Goal: Task Accomplishment & Management: Manage account settings

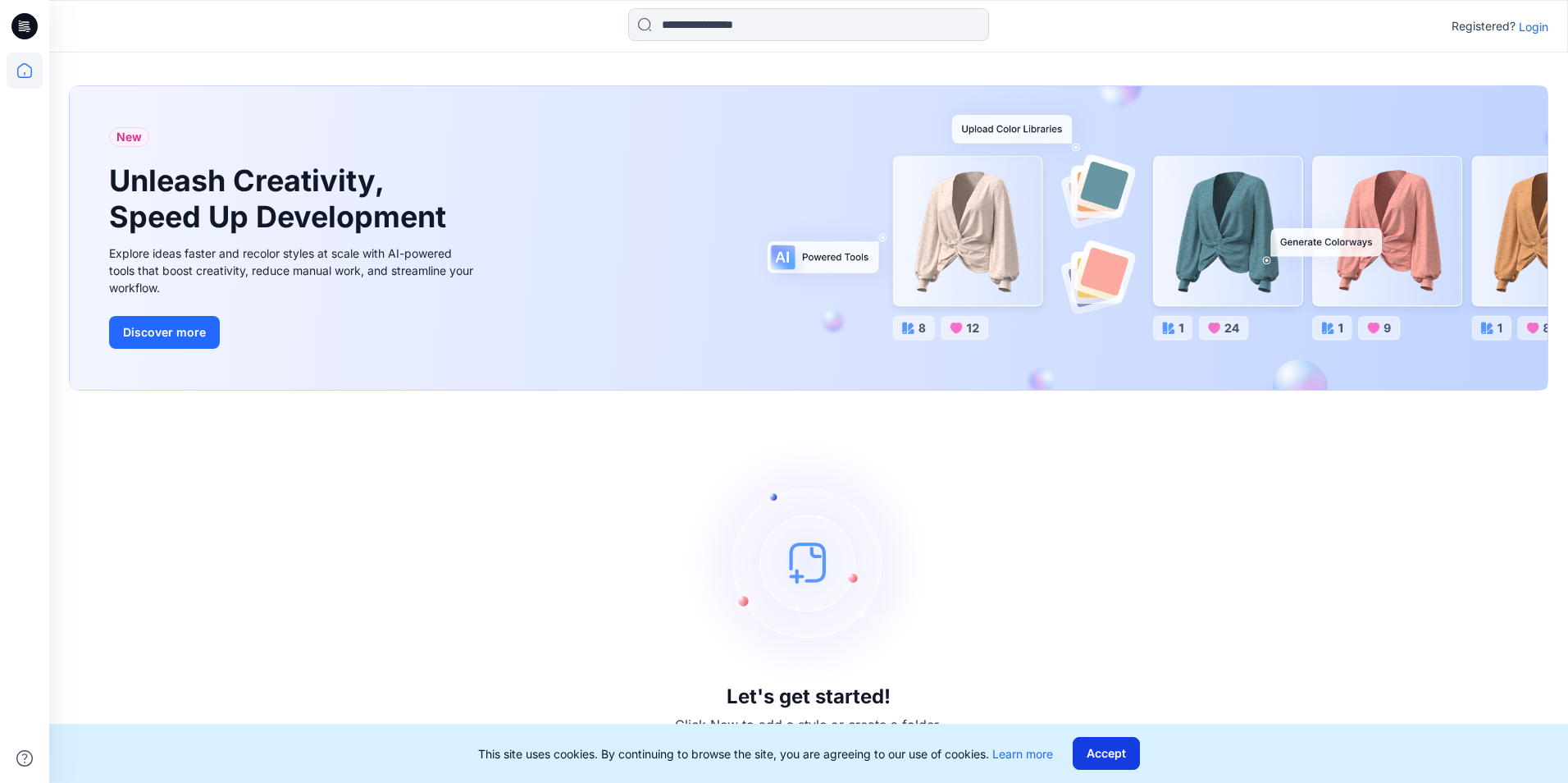
click at [1108, 757] on button "Accept" at bounding box center [1107, 753] width 67 height 33
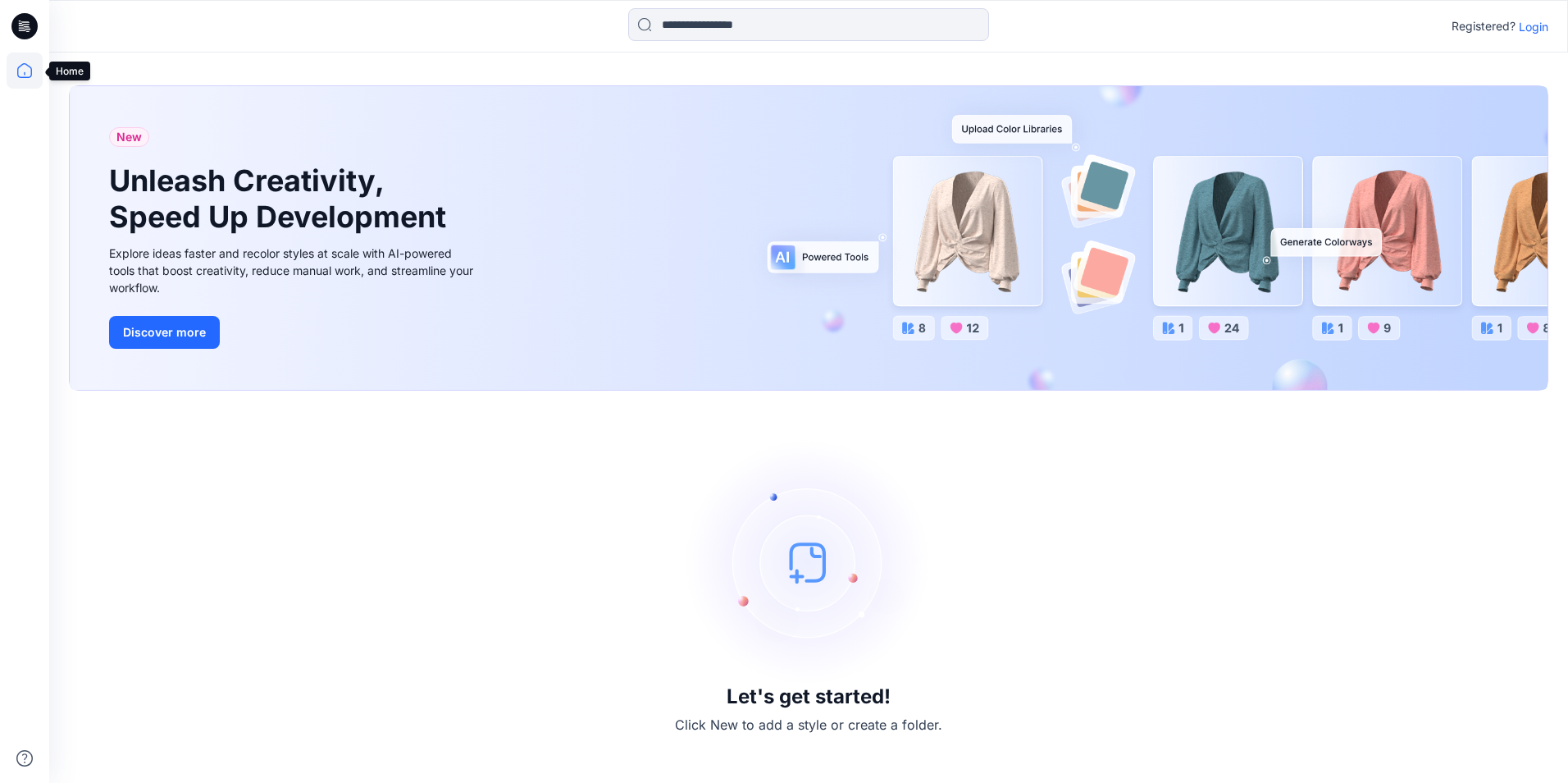
click at [19, 76] on icon at bounding box center [24, 70] width 36 height 36
click at [26, 29] on icon at bounding box center [27, 29] width 6 height 1
click at [26, 14] on icon at bounding box center [25, 26] width 26 height 26
click at [817, 558] on img at bounding box center [808, 561] width 246 height 246
click at [786, 698] on h3 "Let's get started!" at bounding box center [808, 697] width 164 height 23
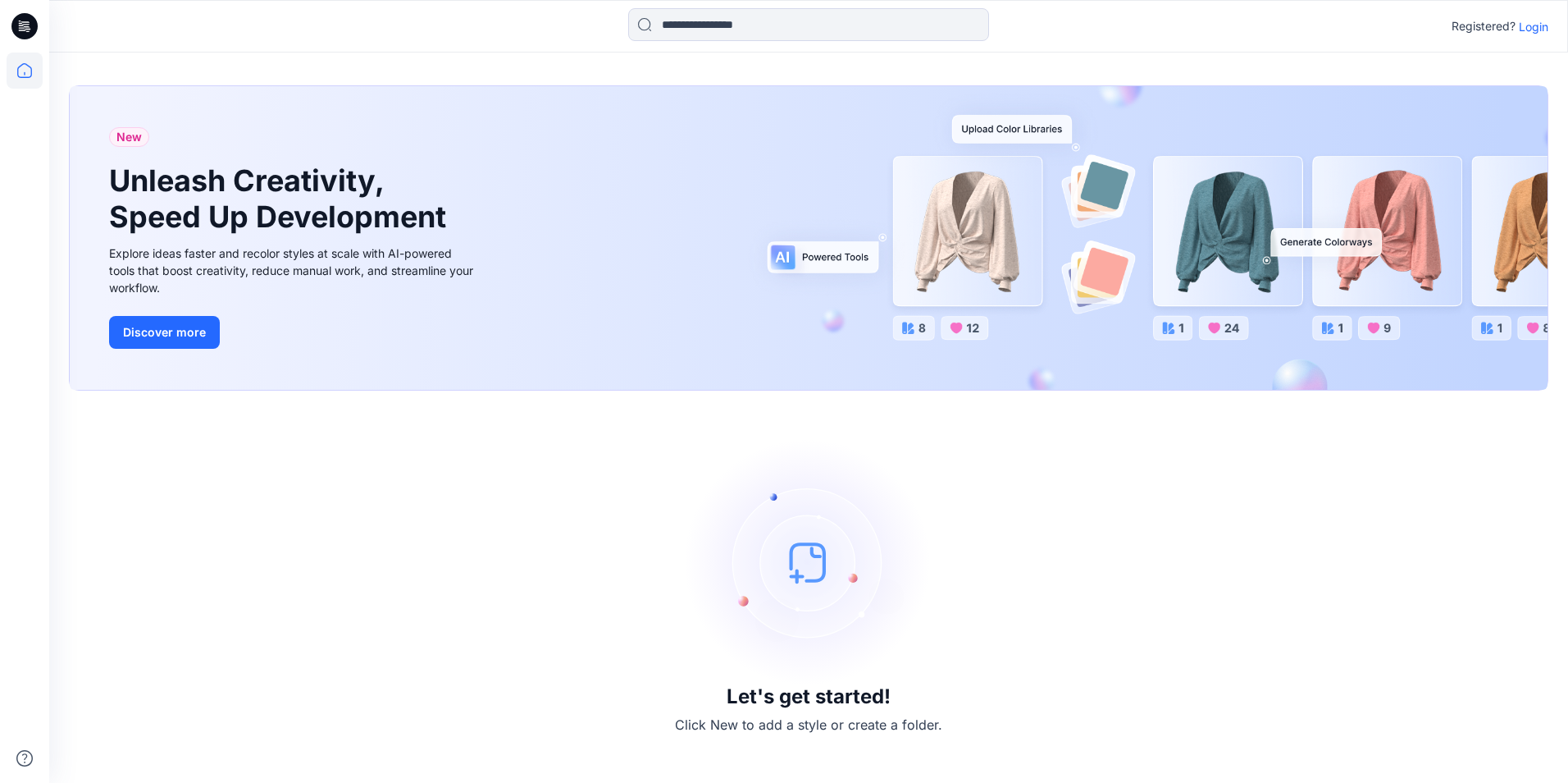
click at [723, 725] on p "Click New to add a style or create a folder." at bounding box center [809, 724] width 268 height 19
click at [1530, 23] on p "Login" at bounding box center [1534, 26] width 30 height 18
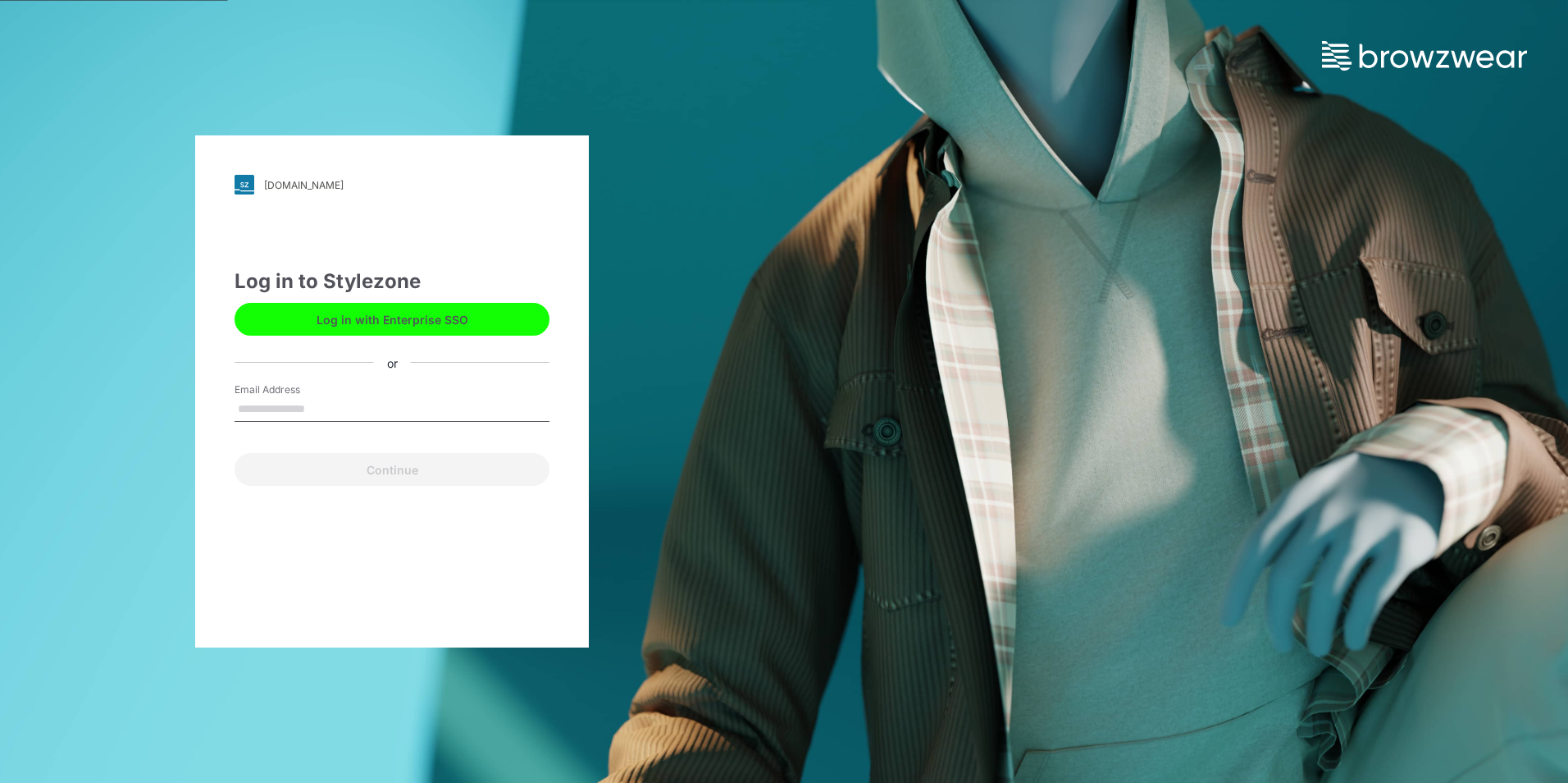
click at [278, 409] on input "Email Address" at bounding box center [392, 410] width 315 height 25
type input "**********"
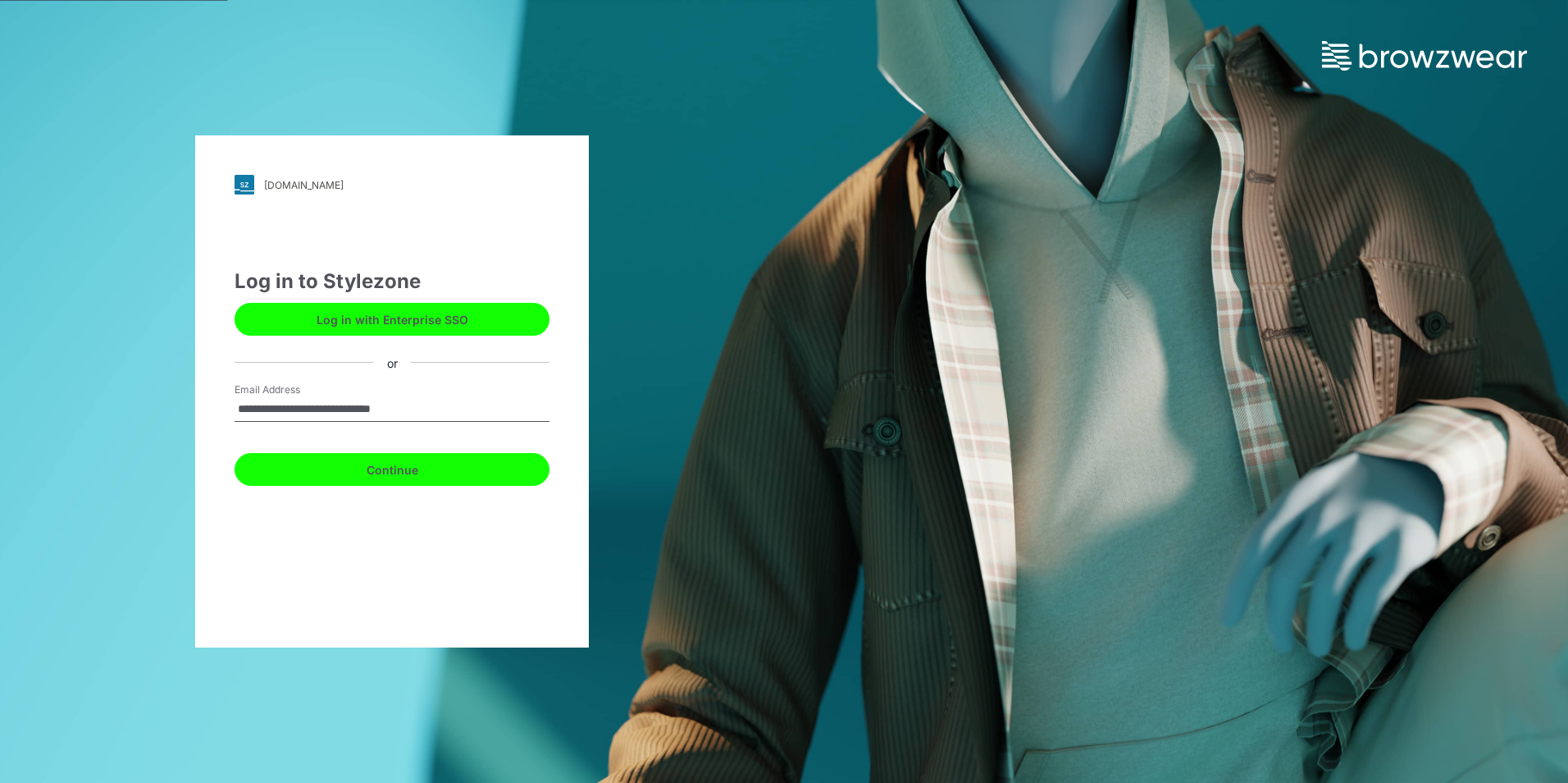
click at [399, 474] on button "Continue" at bounding box center [392, 469] width 315 height 33
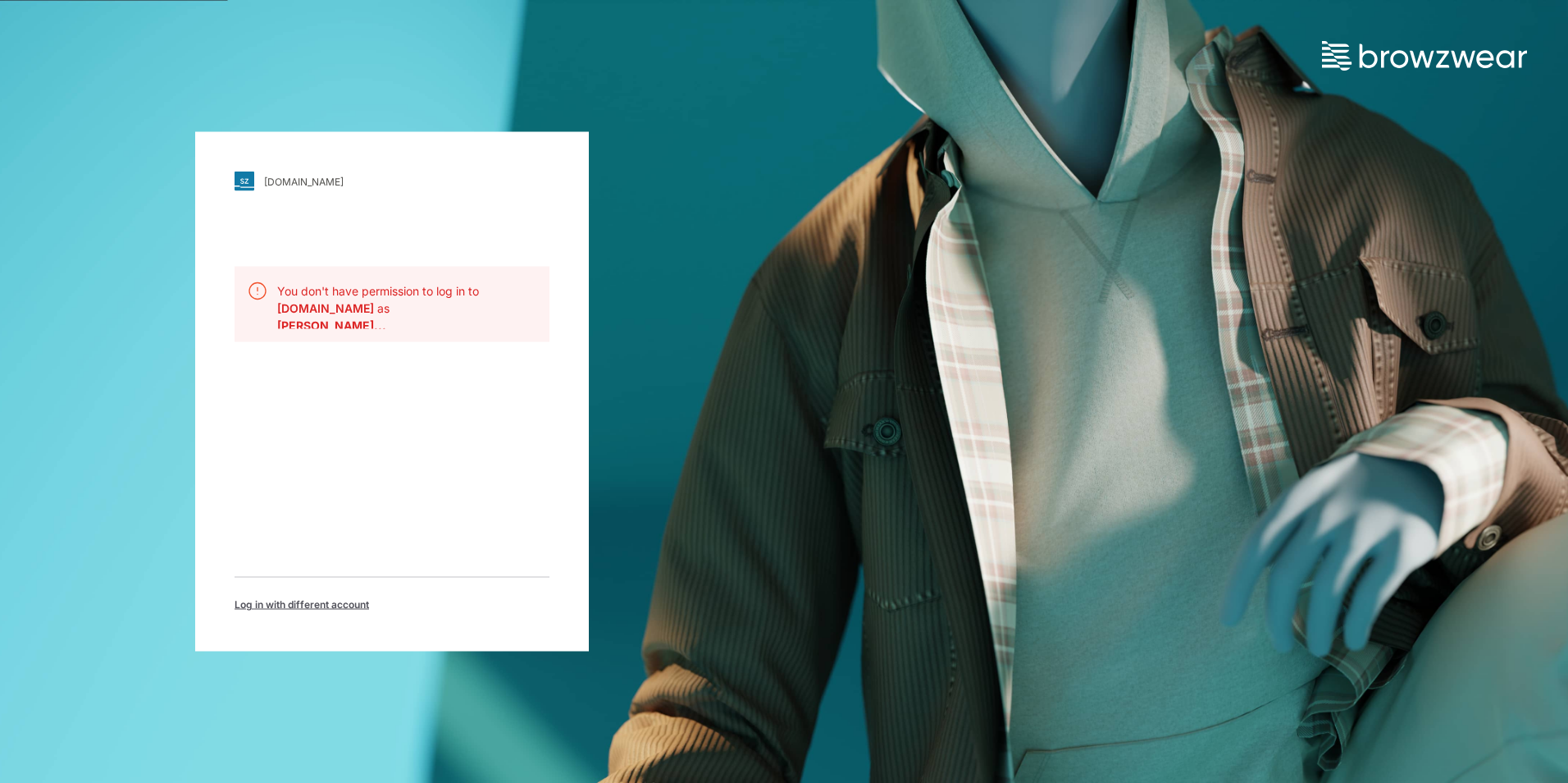
click at [313, 605] on span "Log in with different account" at bounding box center [301, 604] width 135 height 15
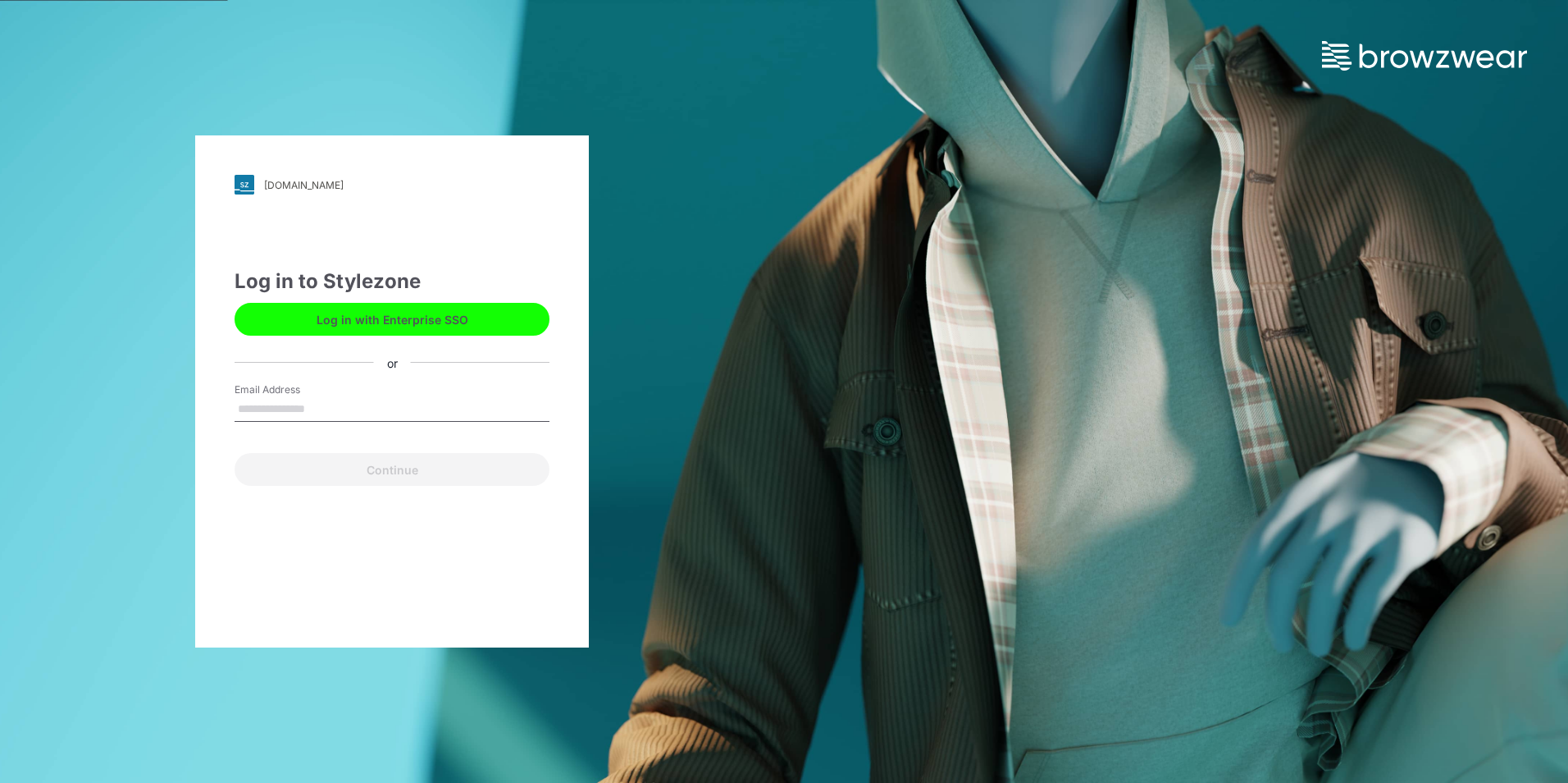
click at [312, 403] on input "Email Address" at bounding box center [392, 410] width 315 height 25
type input "**********"
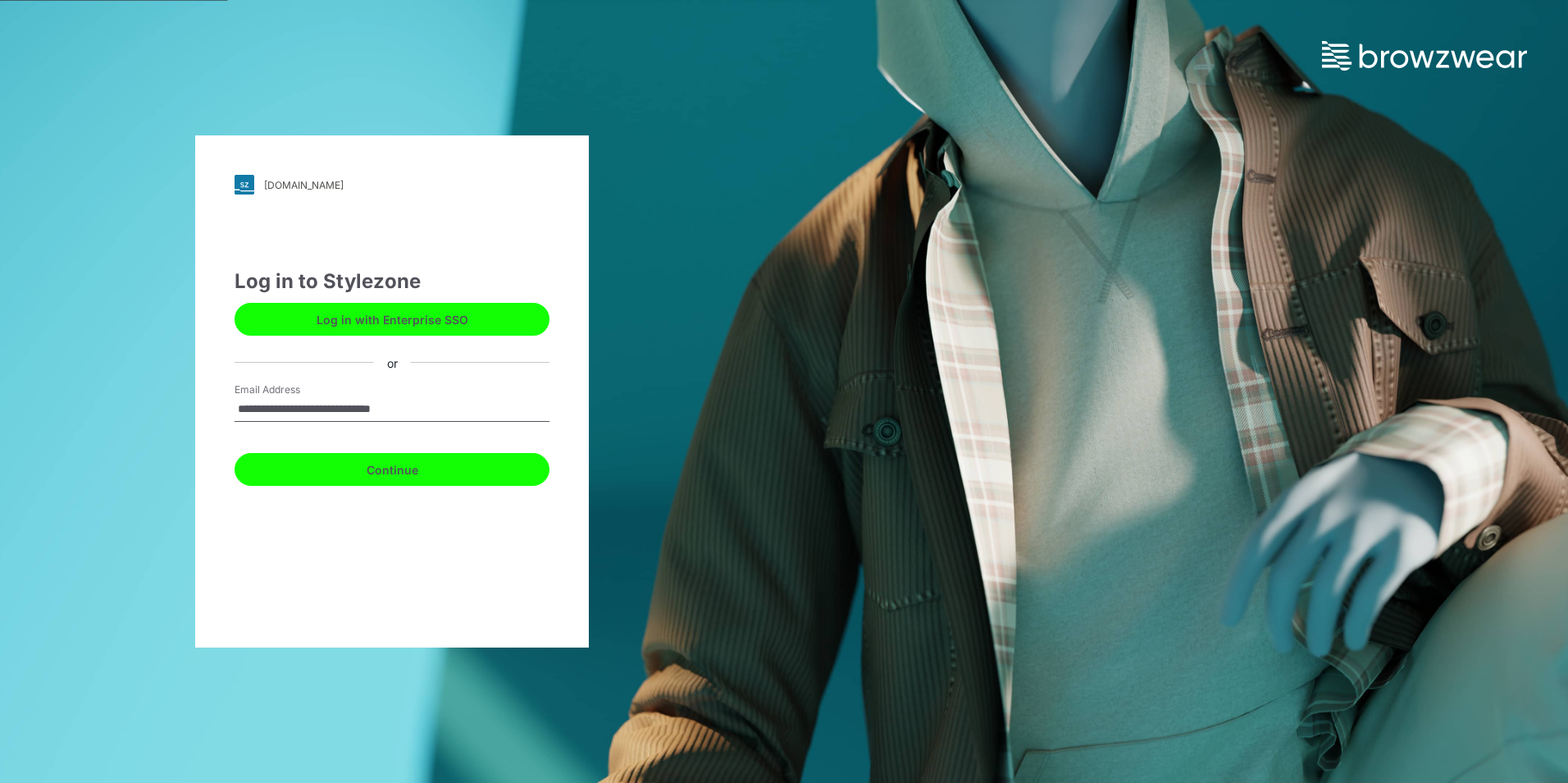
click at [397, 473] on button "Continue" at bounding box center [392, 469] width 315 height 33
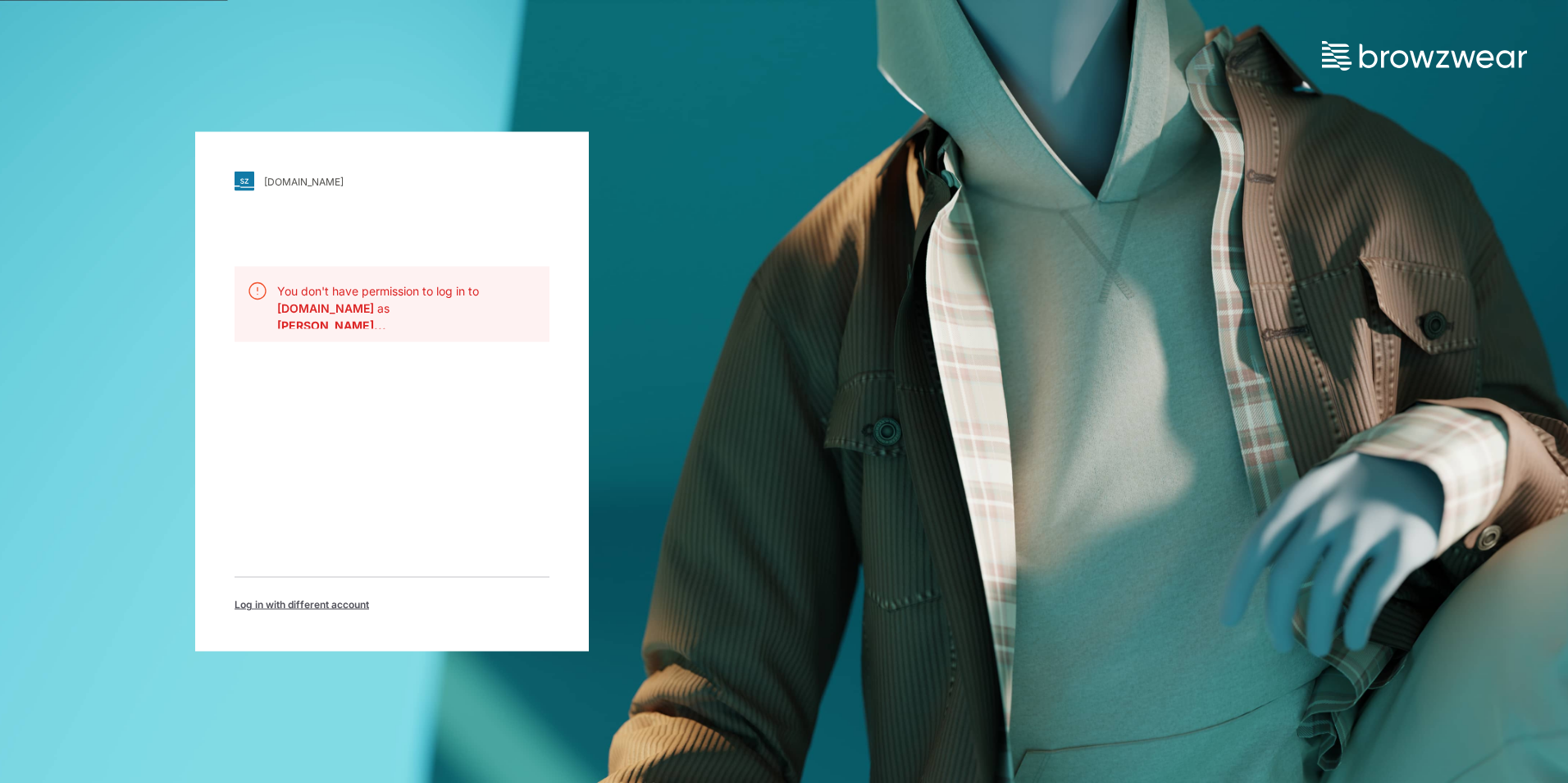
click at [311, 183] on div "[DOMAIN_NAME]" at bounding box center [304, 181] width 79 height 12
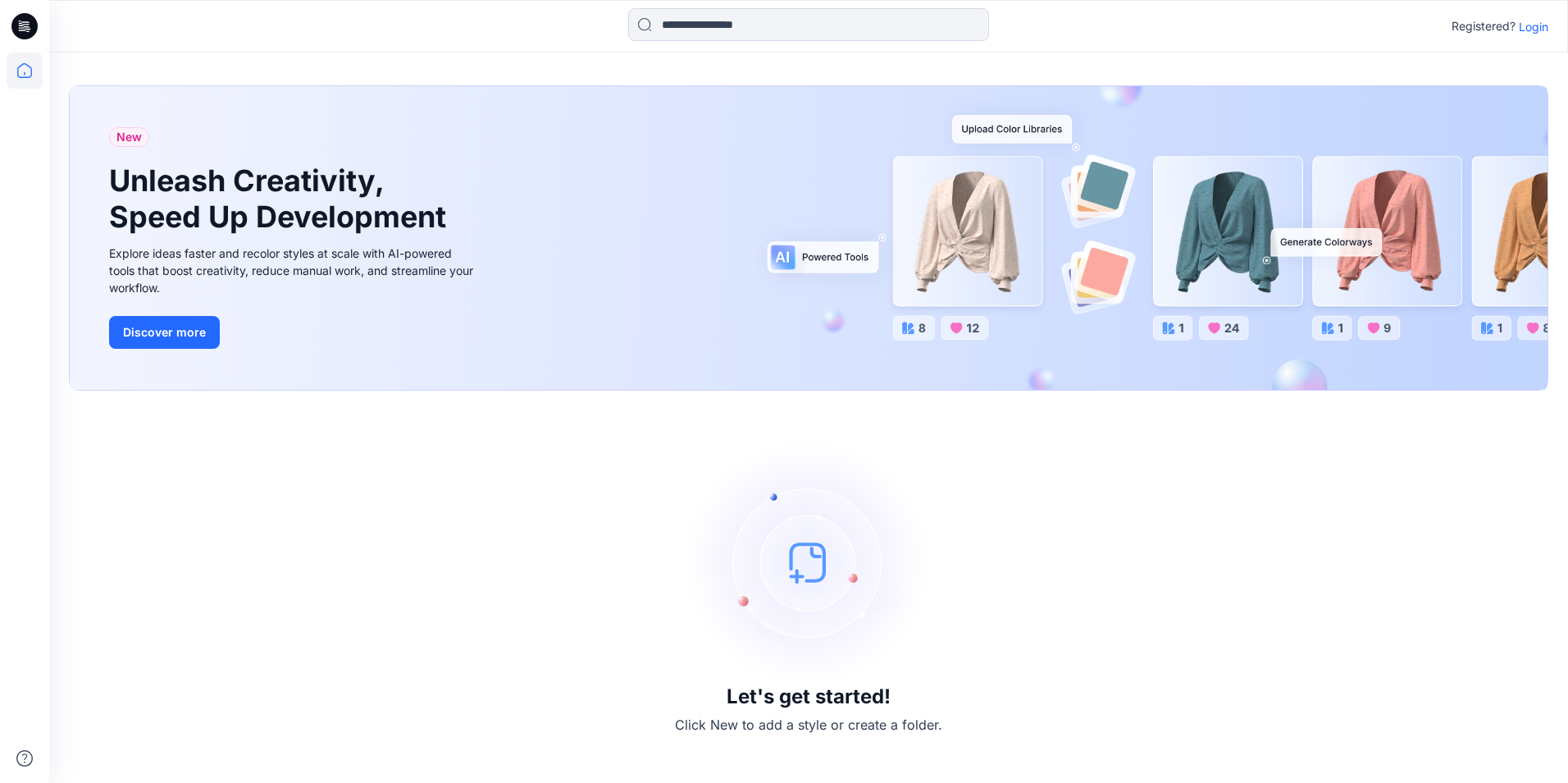
click at [1527, 26] on p "Login" at bounding box center [1534, 26] width 30 height 18
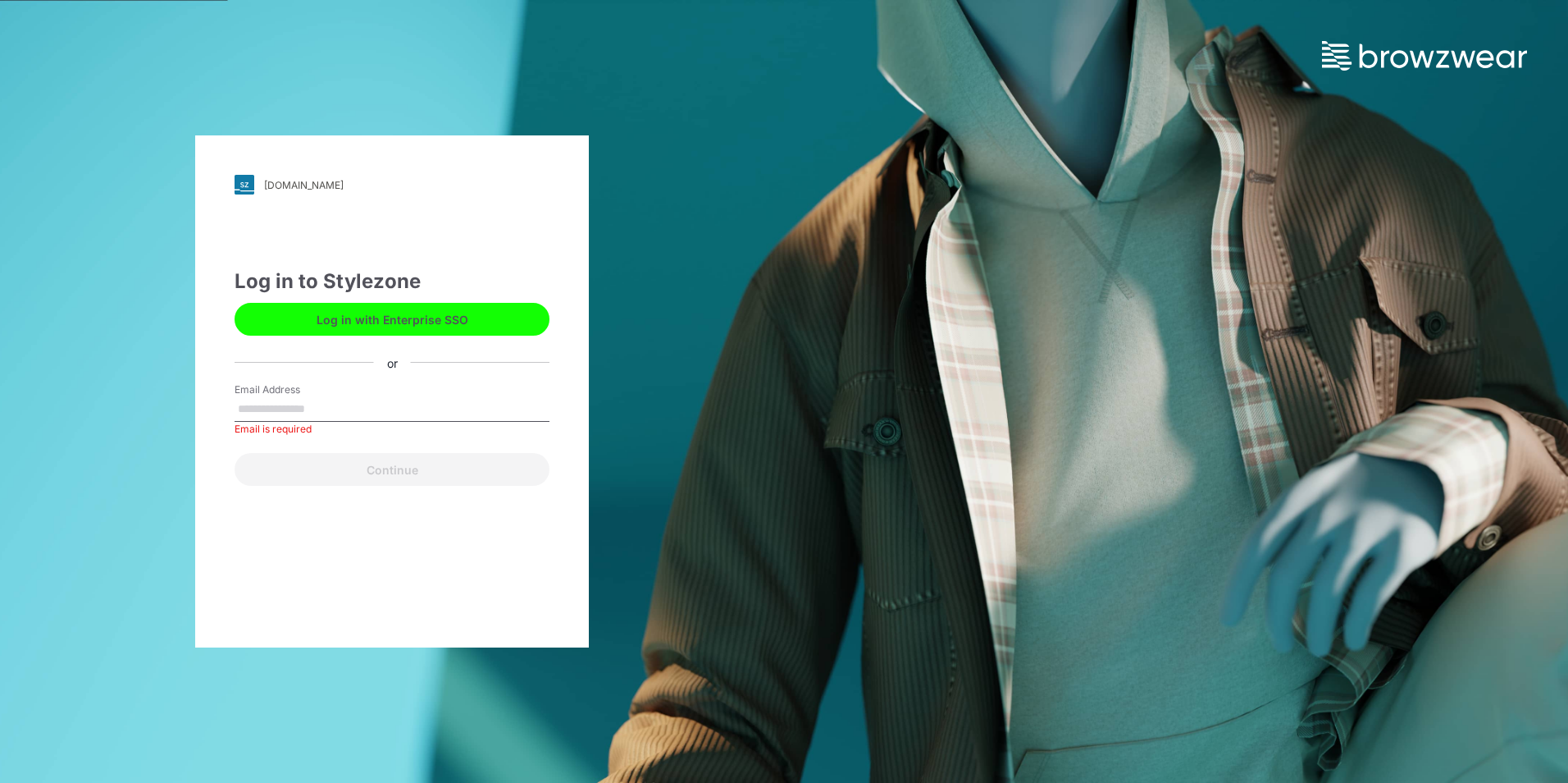
click at [1417, 47] on img at bounding box center [1424, 56] width 205 height 30
click at [291, 186] on div "northsails.stylezone.com" at bounding box center [304, 185] width 79 height 12
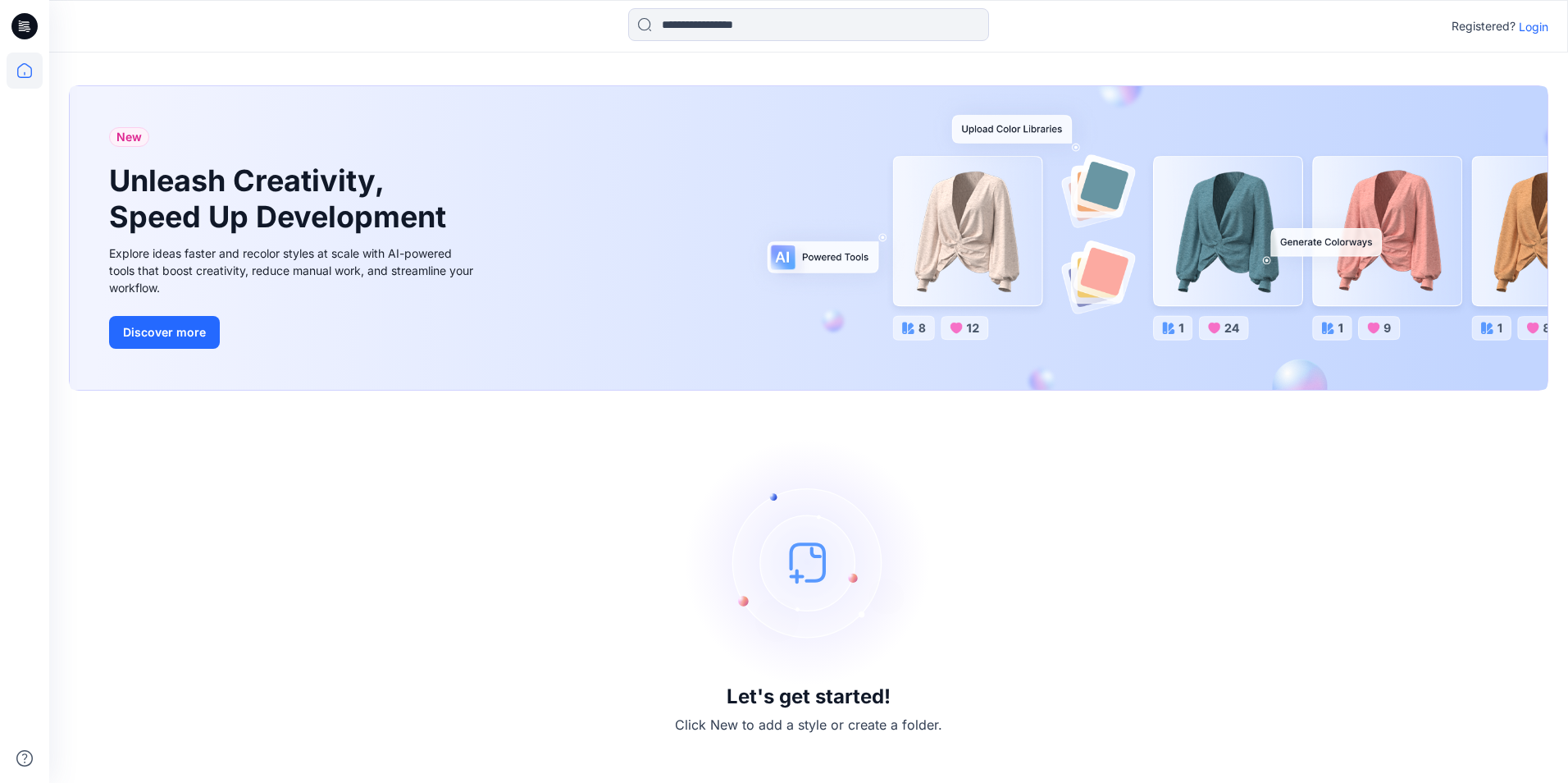
click at [1541, 28] on p "Login" at bounding box center [1534, 26] width 30 height 18
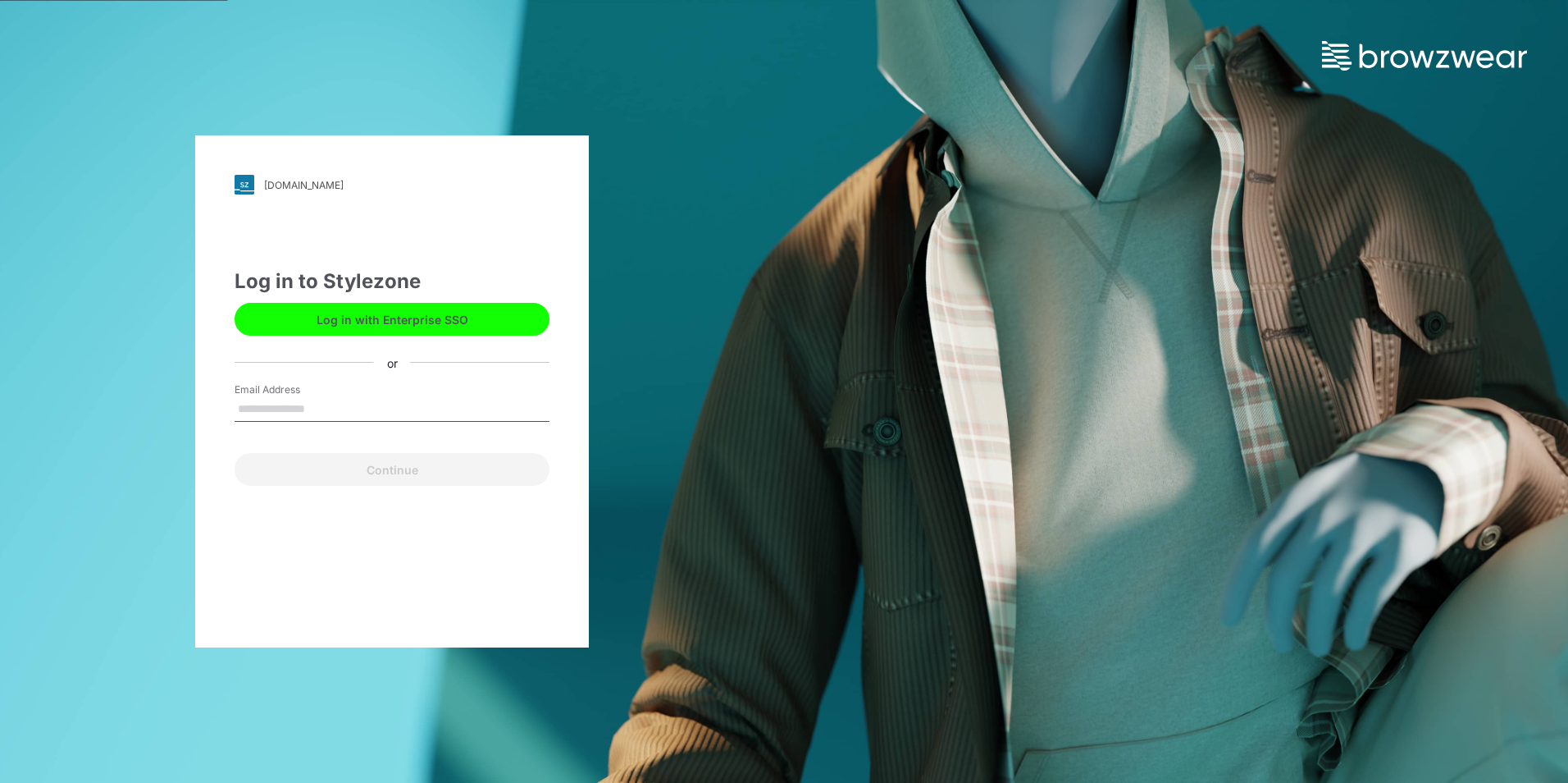
click at [393, 313] on button "Log in with Enterprise SSO" at bounding box center [392, 319] width 315 height 33
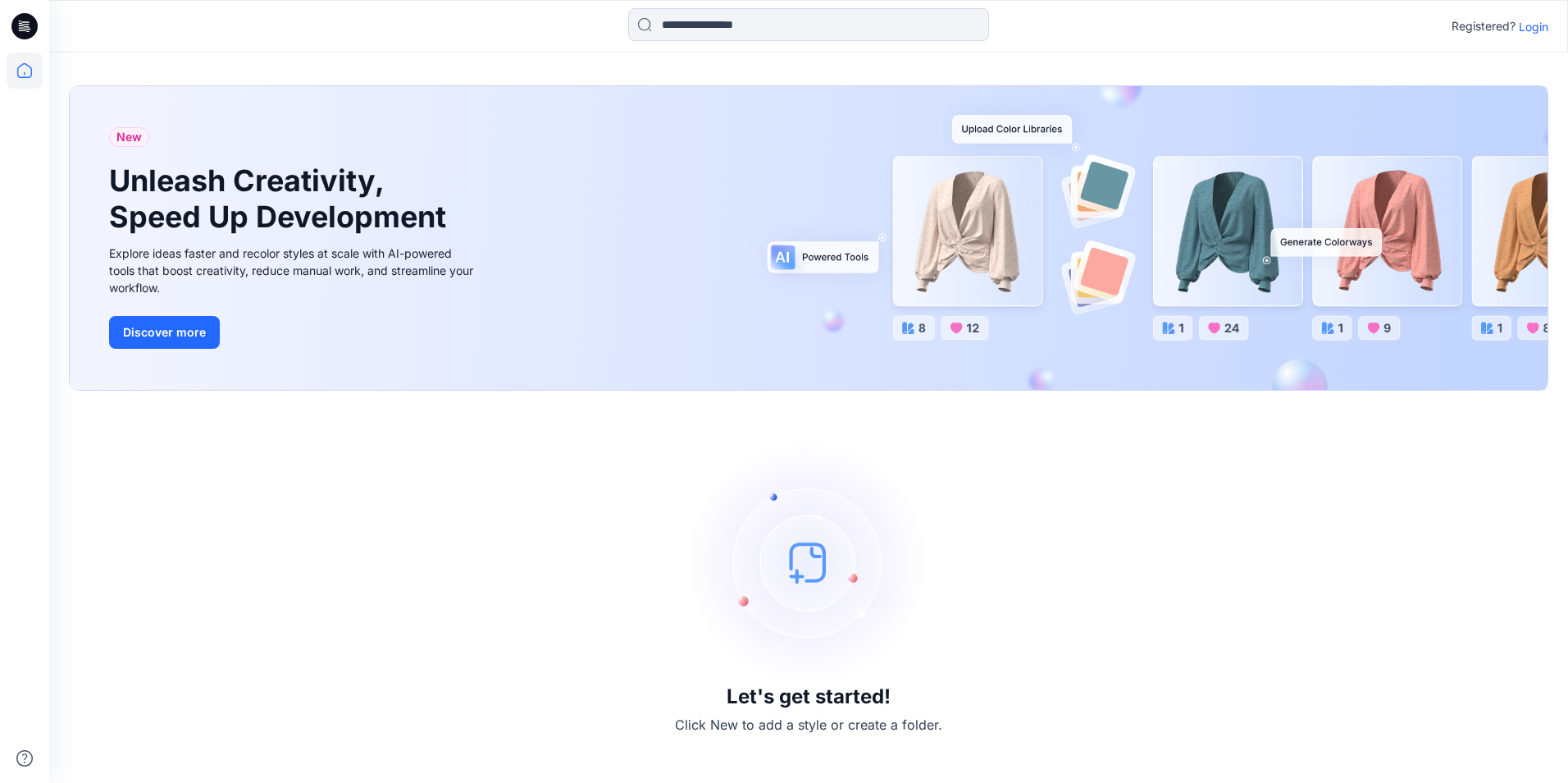
click at [1532, 30] on p "Login" at bounding box center [1534, 26] width 30 height 18
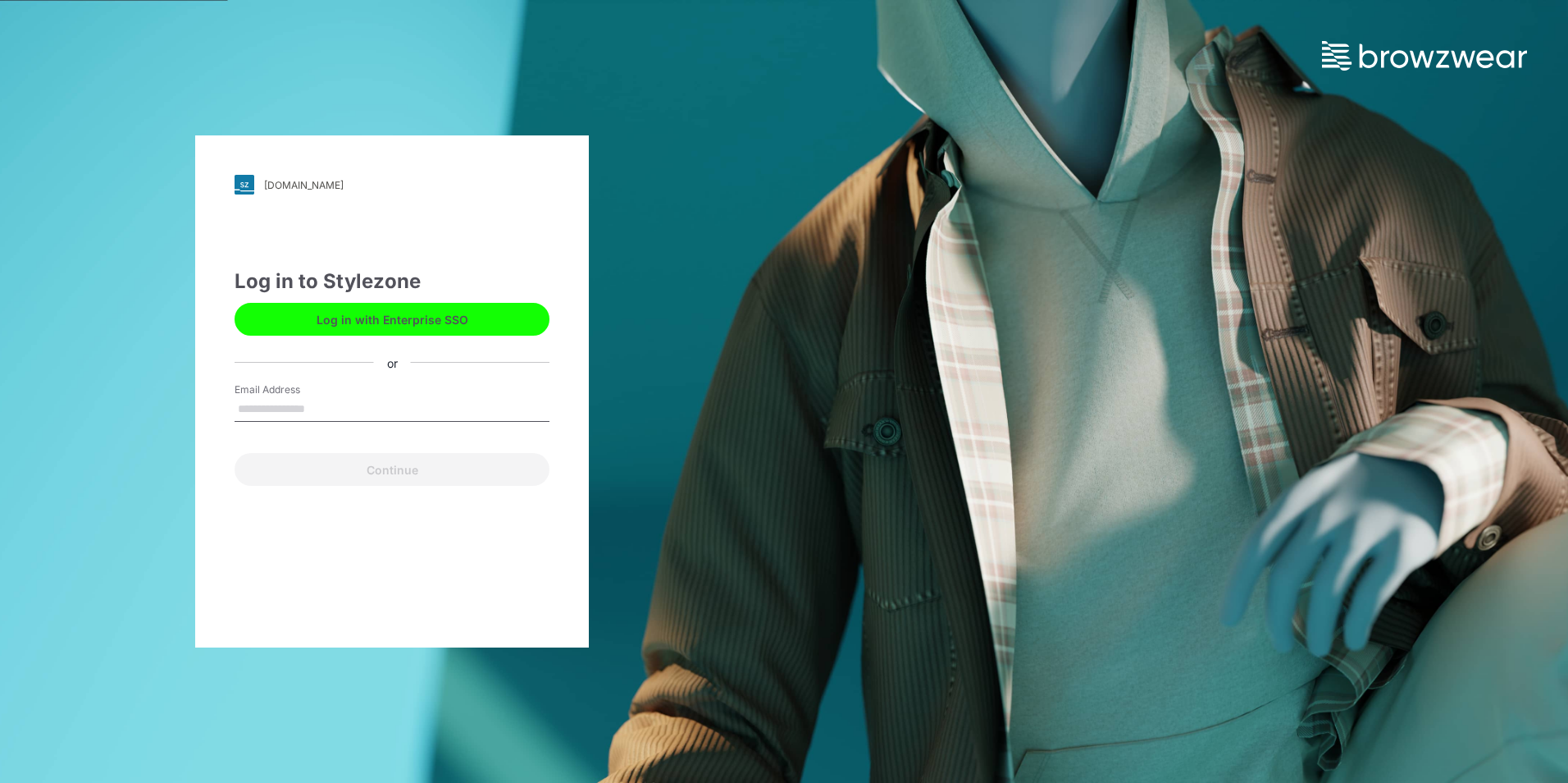
click at [335, 180] on div "[DOMAIN_NAME]" at bounding box center [304, 185] width 79 height 12
